Goal: Use online tool/utility

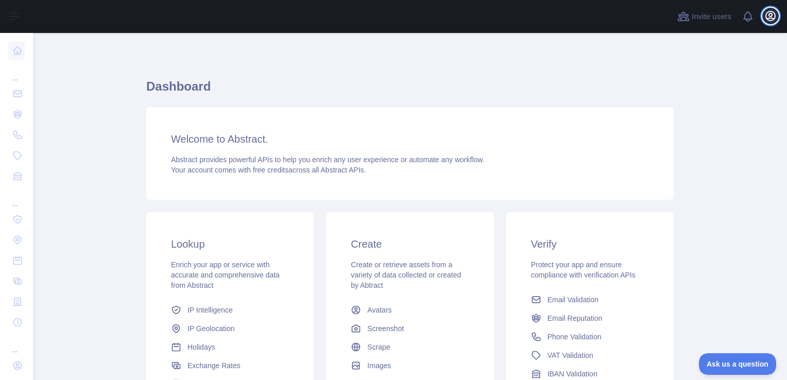
click at [772, 13] on icon "button" at bounding box center [770, 16] width 12 height 12
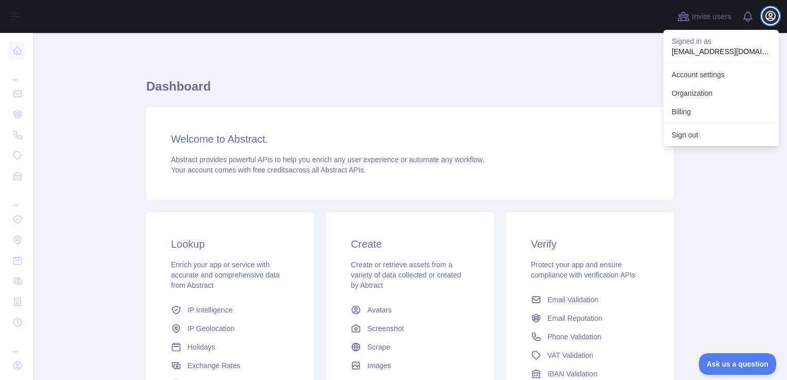
click at [772, 13] on icon "button" at bounding box center [770, 16] width 12 height 12
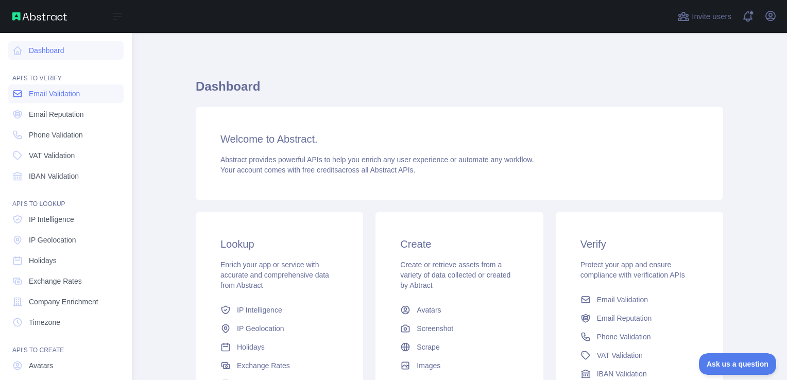
click at [41, 98] on span "Email Validation" at bounding box center [54, 94] width 51 height 10
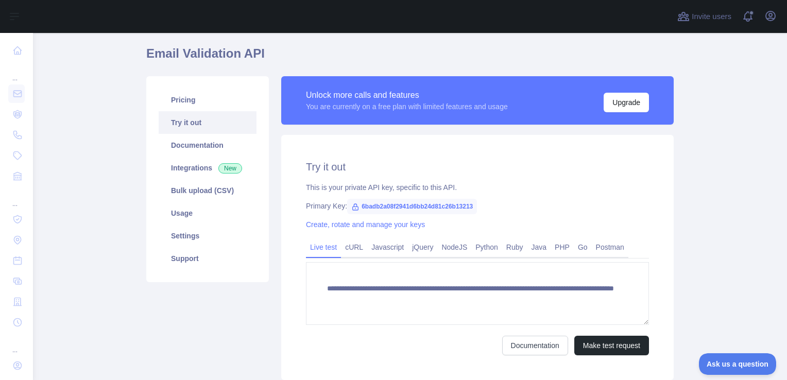
scroll to position [30, 0]
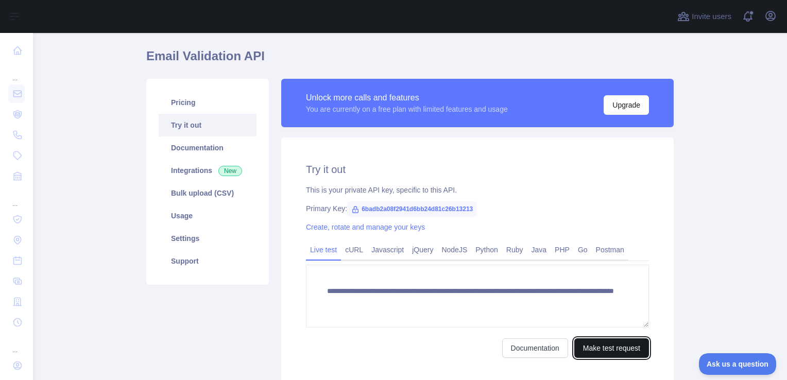
click at [601, 347] on button "Make test request" at bounding box center [611, 348] width 75 height 20
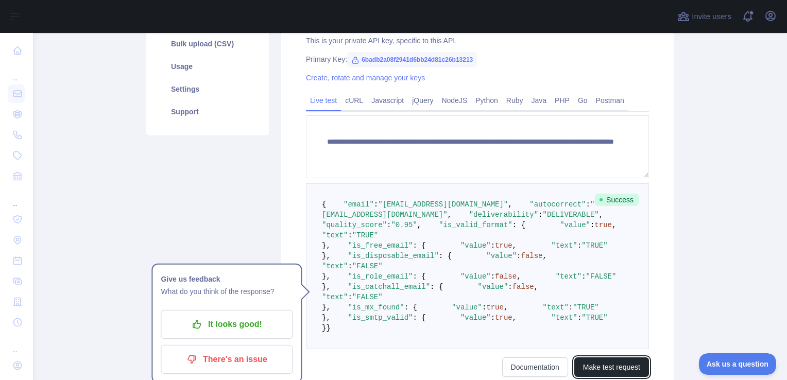
scroll to position [175, 0]
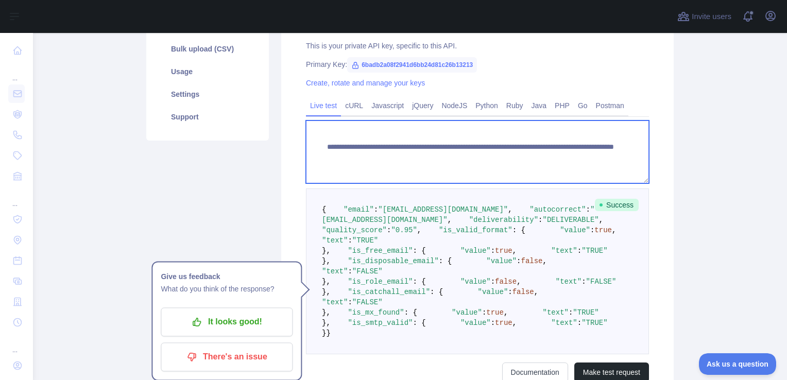
drag, startPoint x: 579, startPoint y: 154, endPoint x: 504, endPoint y: 158, distance: 74.7
click at [504, 158] on textarea "**********" at bounding box center [477, 152] width 343 height 63
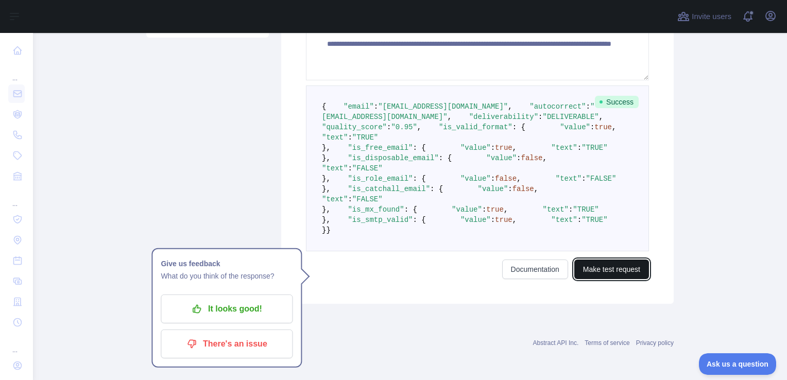
click at [618, 266] on button "Make test request" at bounding box center [611, 270] width 75 height 20
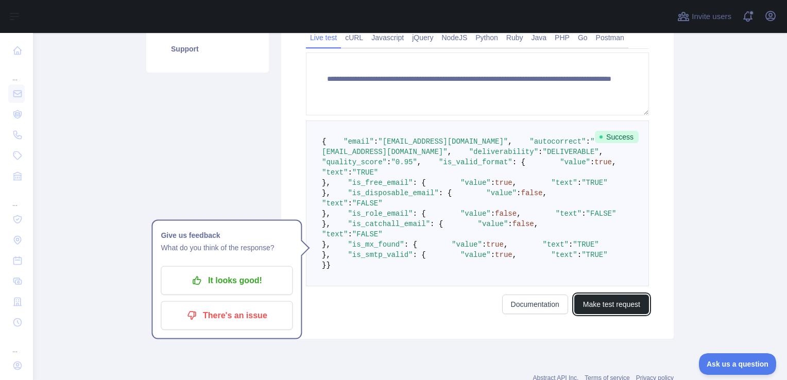
scroll to position [241, 0]
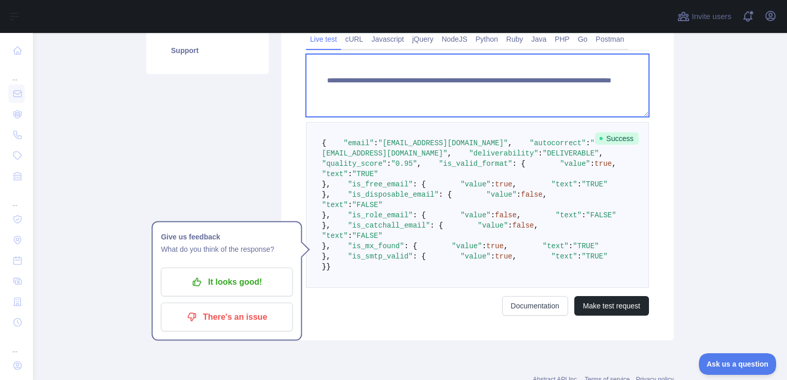
drag, startPoint x: 532, startPoint y: 92, endPoint x: 505, endPoint y: 92, distance: 27.3
click at [505, 92] on textarea "**********" at bounding box center [477, 85] width 343 height 63
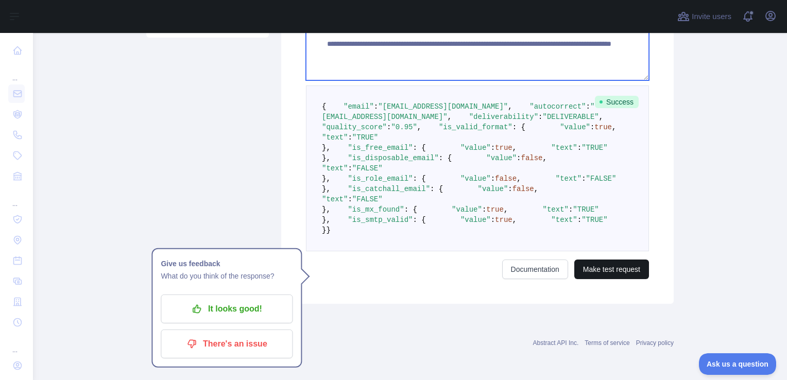
type textarea "**********"
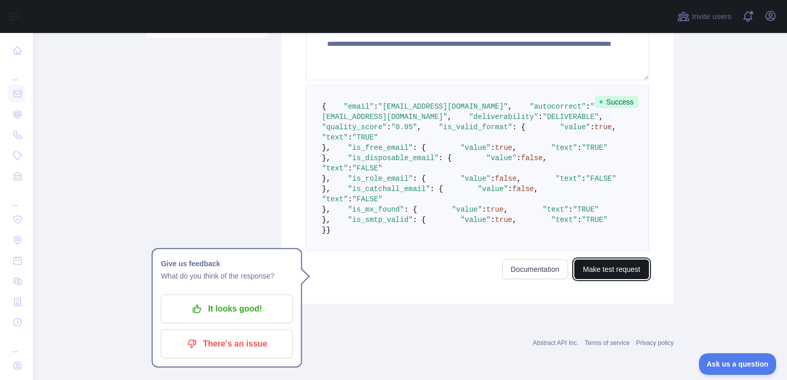
click at [622, 271] on button "Make test request" at bounding box center [611, 270] width 75 height 20
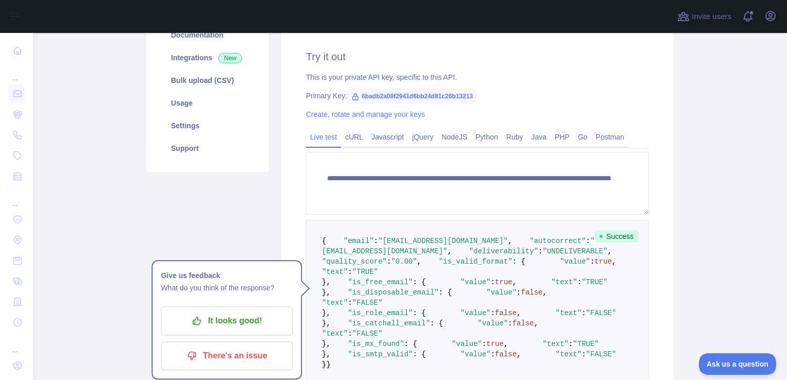
scroll to position [141, 0]
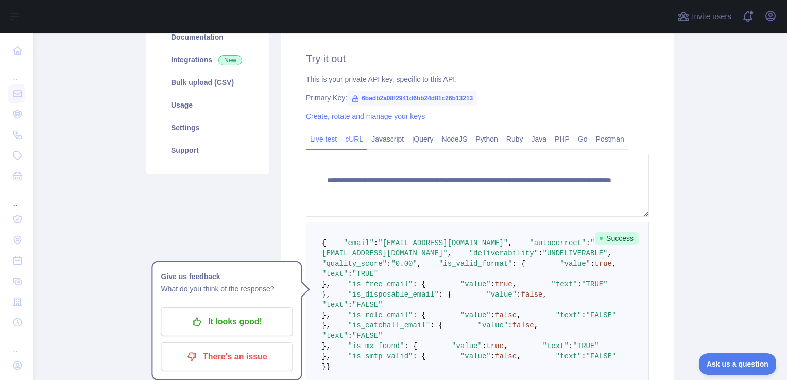
click at [357, 143] on link "cURL" at bounding box center [354, 139] width 26 height 16
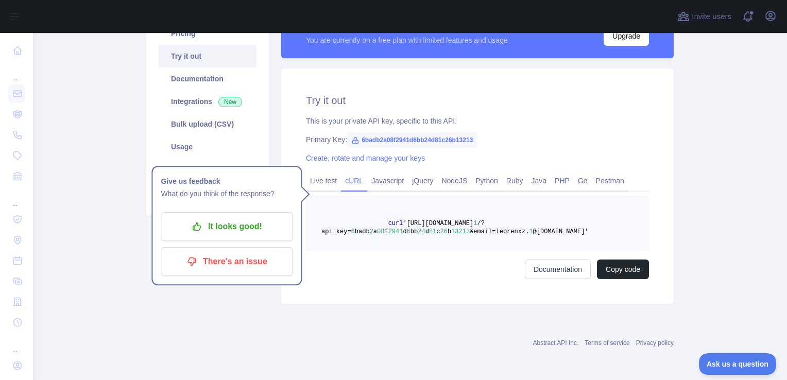
scroll to position [99, 0]
click at [539, 271] on link "Documentation" at bounding box center [558, 270] width 66 height 20
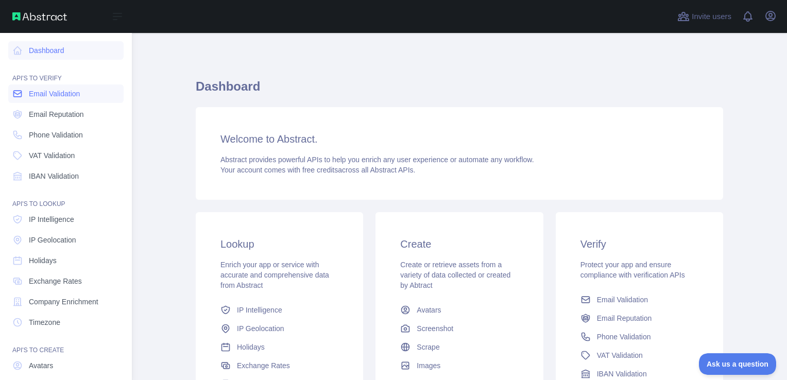
click at [57, 94] on span "Email Validation" at bounding box center [54, 94] width 51 height 10
